Goal: Find contact information

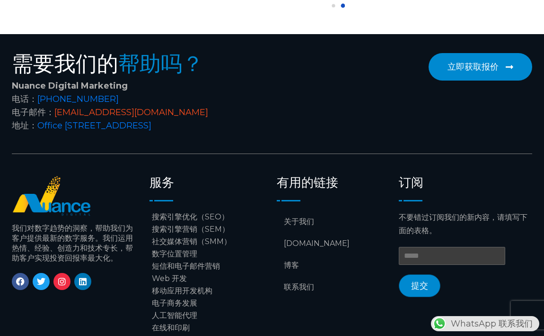
scroll to position [0, 249]
drag, startPoint x: 48, startPoint y: 124, endPoint x: 200, endPoint y: 126, distance: 151.4
click at [200, 126] on div "Nuance Digital Marketing 电话： +974 6688 1424 电子邮件： info@nuancedigitalsolutions.c…" at bounding box center [140, 105] width 256 height 53
copy div "： info@nuancedigitalsolutions.com"
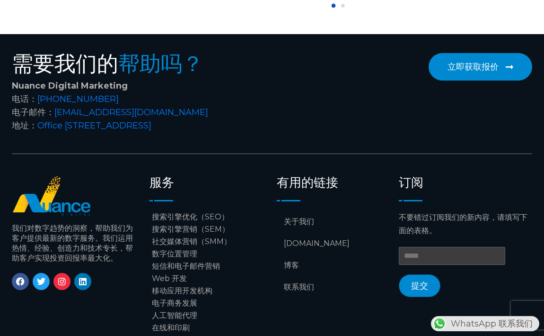
click at [36, 104] on font "电话：" at bounding box center [25, 99] width 26 height 10
